Goal: Task Accomplishment & Management: Manage account settings

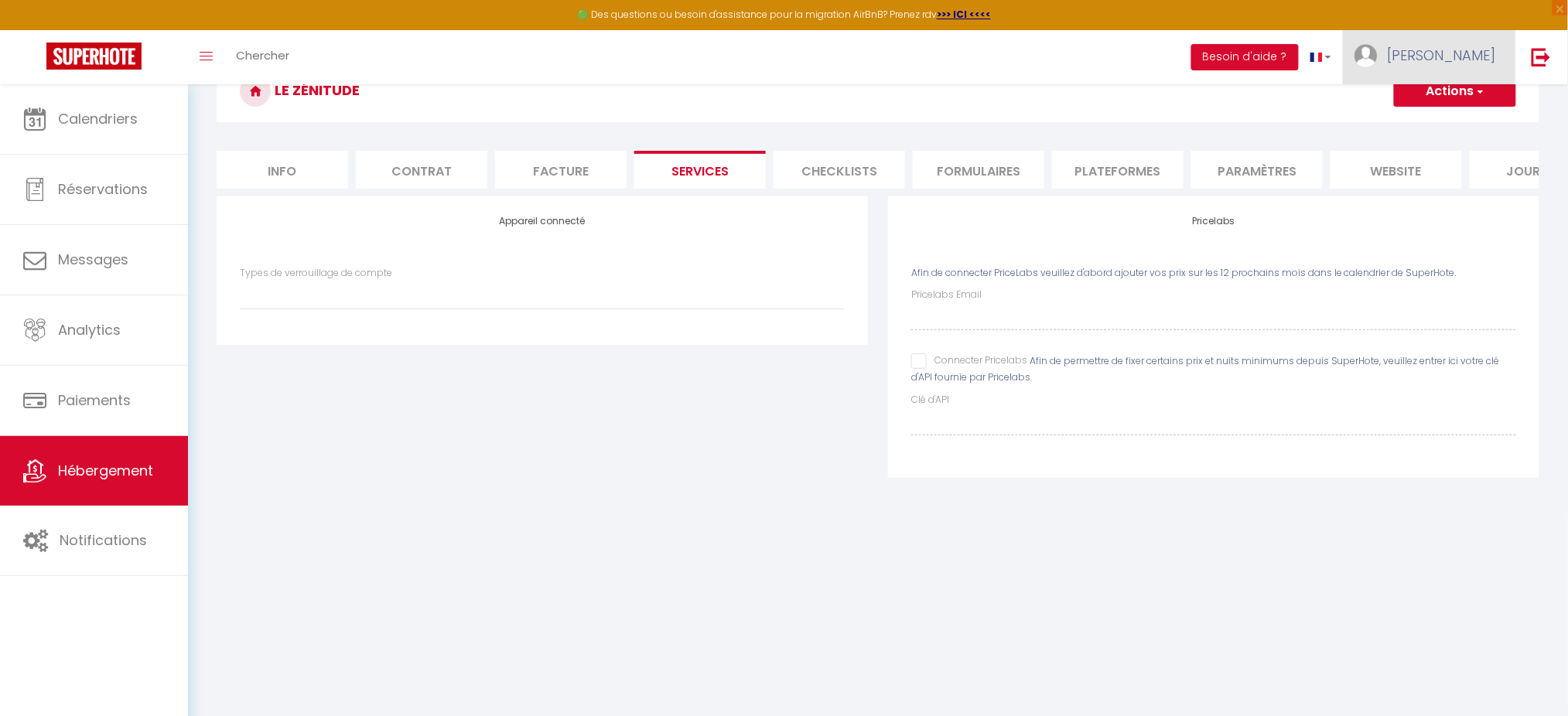
click at [1508, 55] on link "[PERSON_NAME]" at bounding box center [1430, 57] width 173 height 55
click at [1523, 55] on link at bounding box center [1541, 57] width 51 height 55
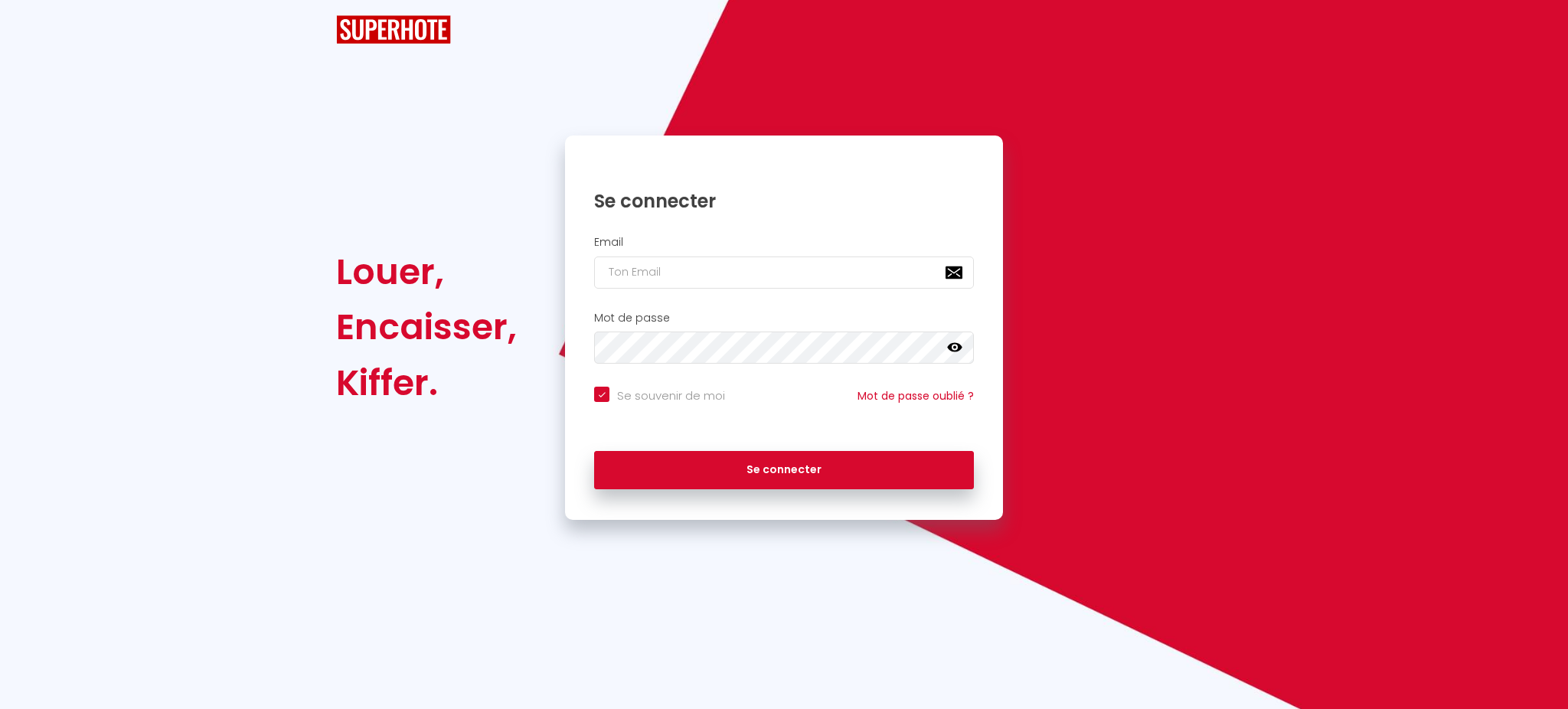
checkbox input "true"
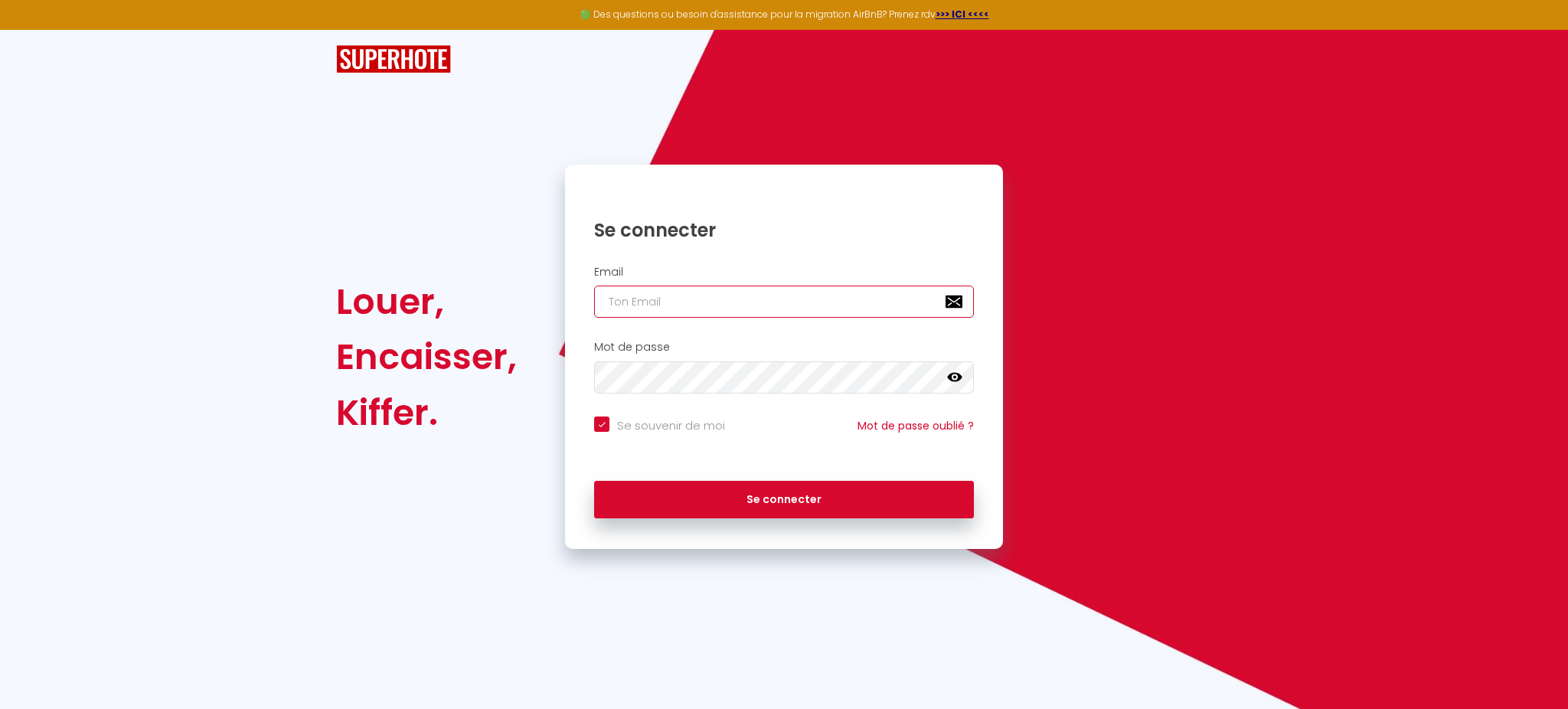
type input "[PERSON_NAME][EMAIL_ADDRESS][DOMAIN_NAME]"
checkbox input "true"
click at [785, 312] on input "[PERSON_NAME][EMAIL_ADDRESS][DOMAIN_NAME]" at bounding box center [784, 301] width 380 height 32
type input "[PERSON_NAME][EMAIL_ADDRESS][DOMAIN_NAME]"
checkbox input "true"
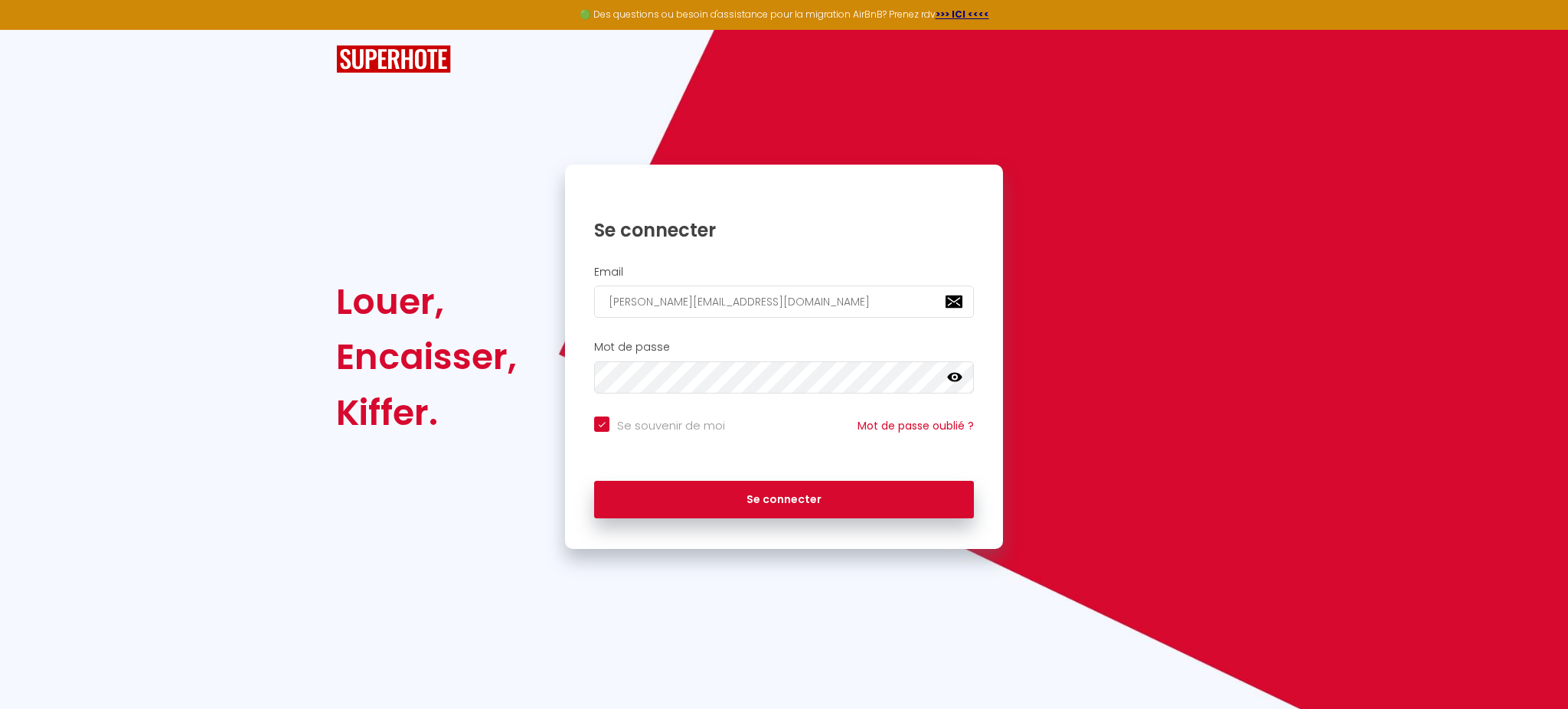
click at [861, 301] on input "[PERSON_NAME][EMAIL_ADDRESS][DOMAIN_NAME]" at bounding box center [784, 301] width 380 height 32
type input "[EMAIL_ADDRESS][DOMAIN_NAME]"
checkbox input "true"
click at [861, 301] on input "[EMAIL_ADDRESS][DOMAIN_NAME]" at bounding box center [784, 301] width 380 height 32
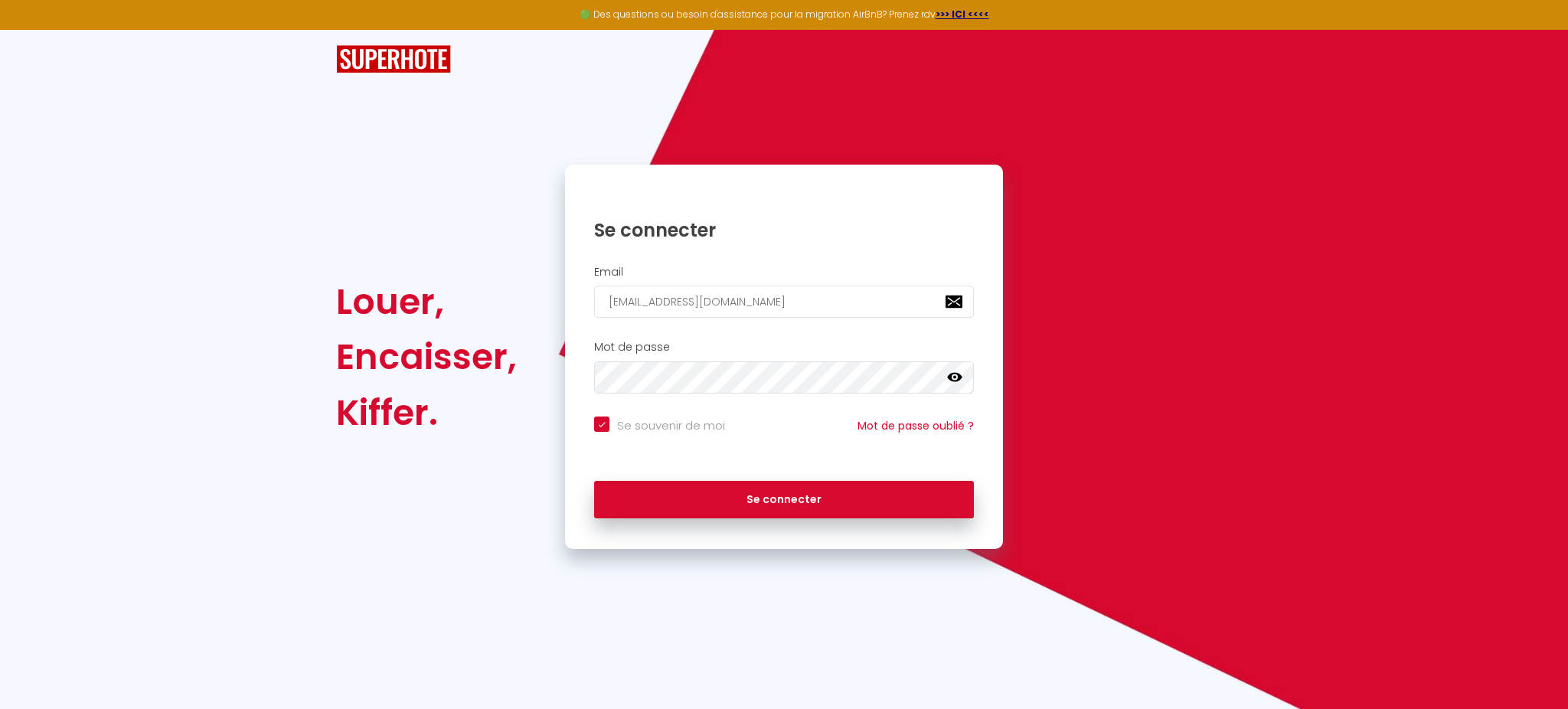
type input "[EMAIL_ADDRESS][DOMAIN_NAME]"
click at [595, 481] on button "Se connecter" at bounding box center [784, 500] width 380 height 39
checkbox input "true"
